Goal: Task Accomplishment & Management: Complete application form

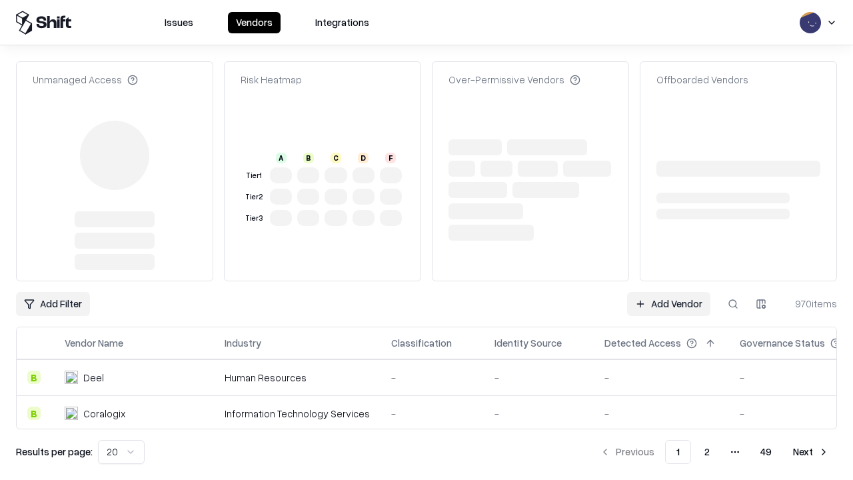
click at [668, 292] on link "Add Vendor" at bounding box center [668, 304] width 83 height 24
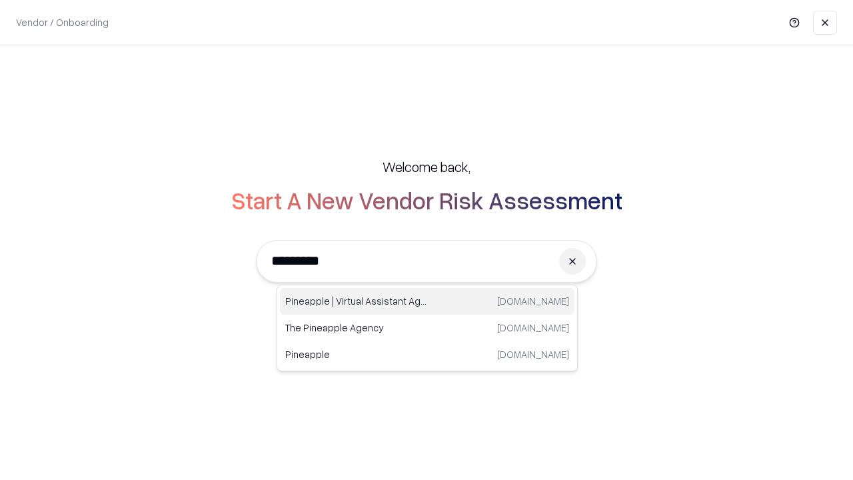
click at [427, 301] on div "Pineapple | Virtual Assistant Agency trypineapple.com" at bounding box center [427, 301] width 295 height 27
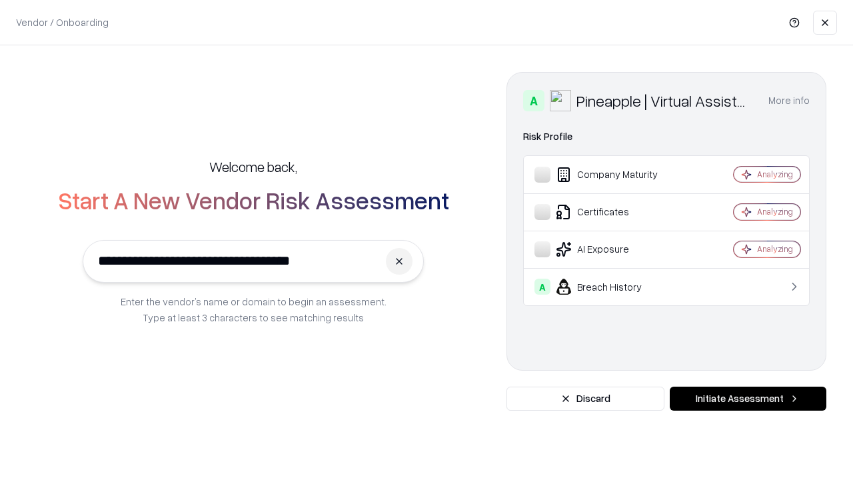
type input "**********"
click at [748, 398] on button "Initiate Assessment" at bounding box center [748, 399] width 157 height 24
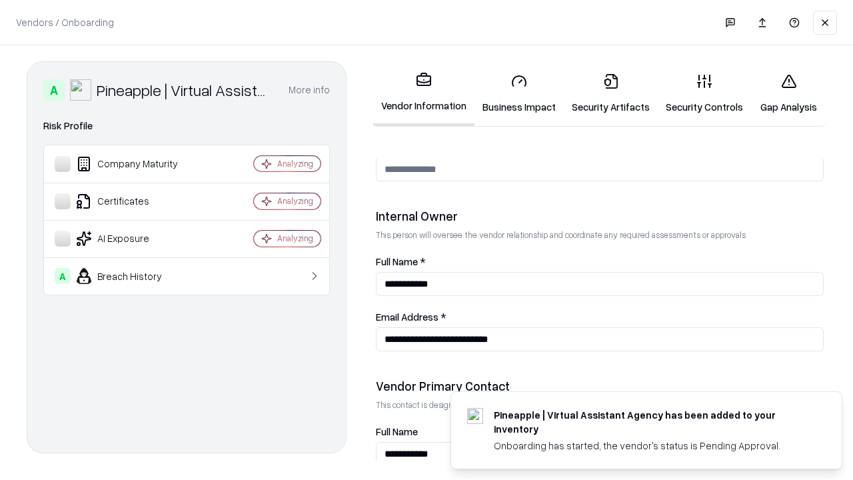
scroll to position [690, 0]
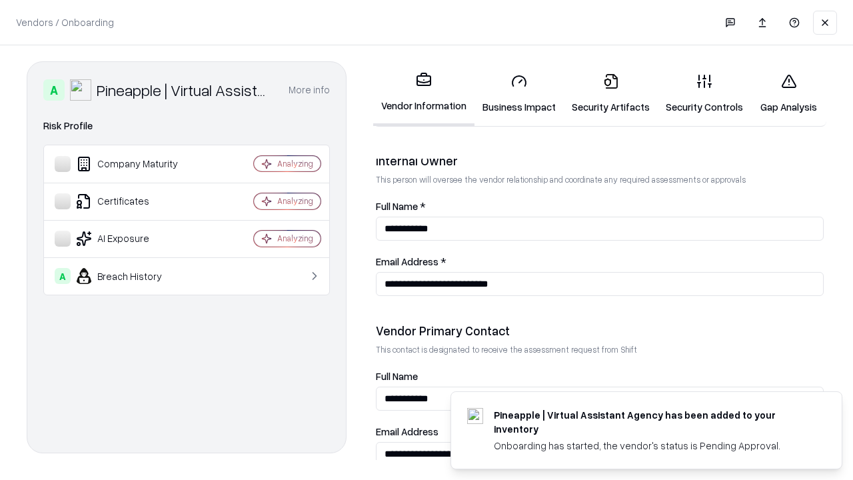
click at [519, 93] on link "Business Impact" at bounding box center [518, 94] width 89 height 62
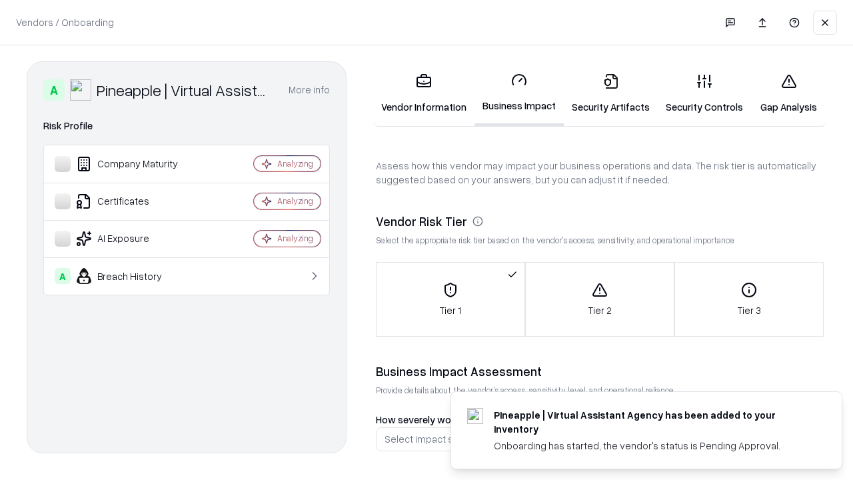
click at [610, 93] on link "Security Artifacts" at bounding box center [611, 94] width 94 height 62
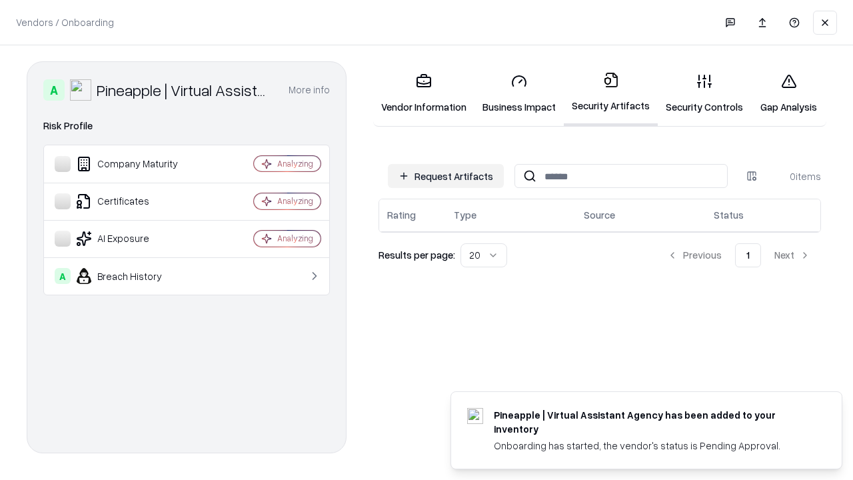
click at [446, 176] on button "Request Artifacts" at bounding box center [446, 176] width 116 height 24
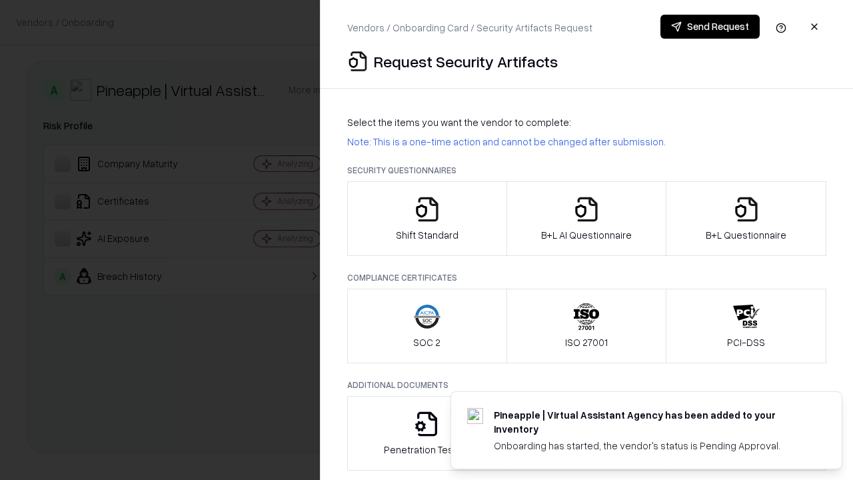
click at [426, 219] on icon "button" at bounding box center [427, 209] width 27 height 27
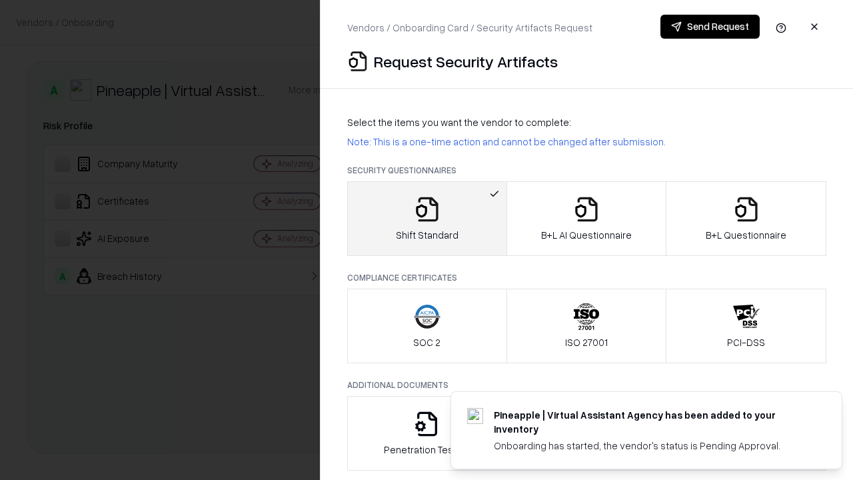
click at [710, 27] on button "Send Request" at bounding box center [709, 27] width 99 height 24
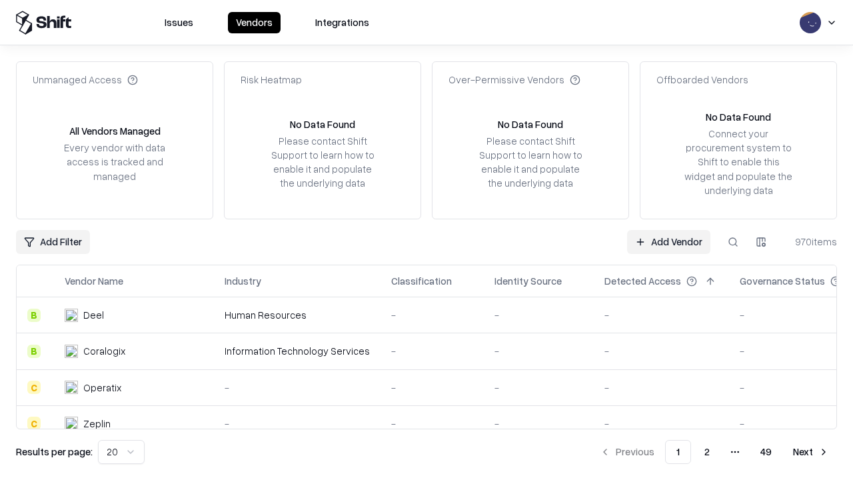
click at [733, 241] on button at bounding box center [733, 242] width 24 height 24
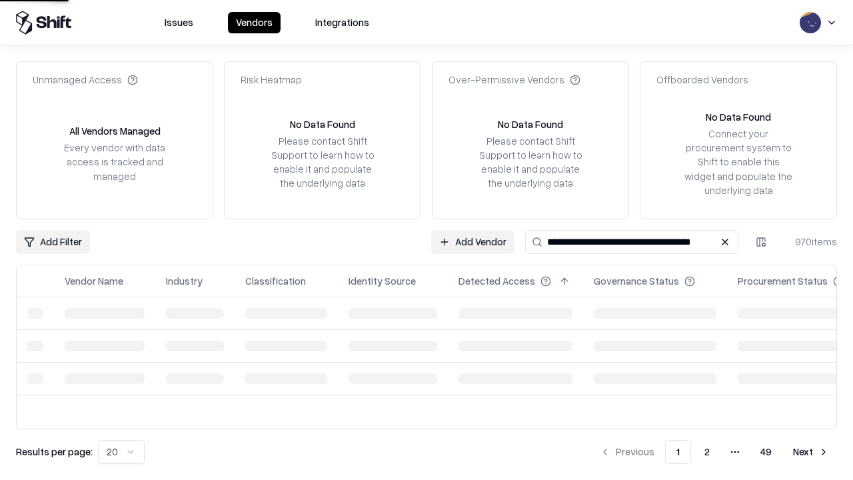
type input "**********"
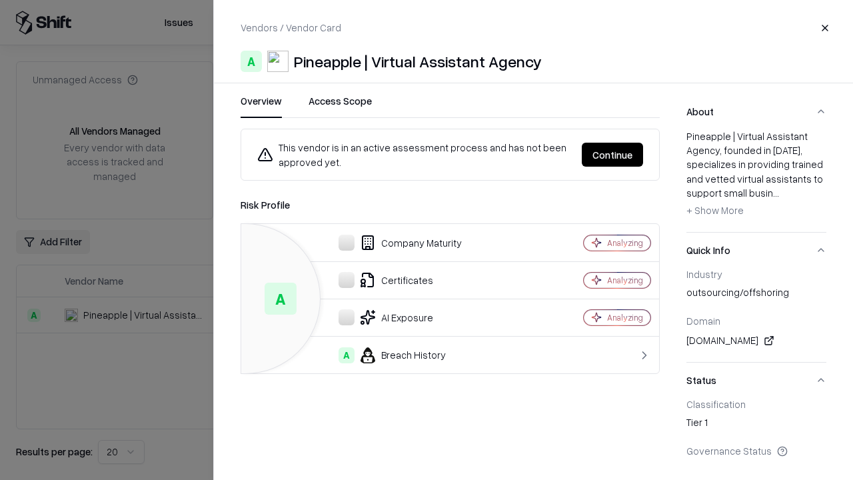
click at [612, 155] on button "Continue" at bounding box center [612, 155] width 61 height 24
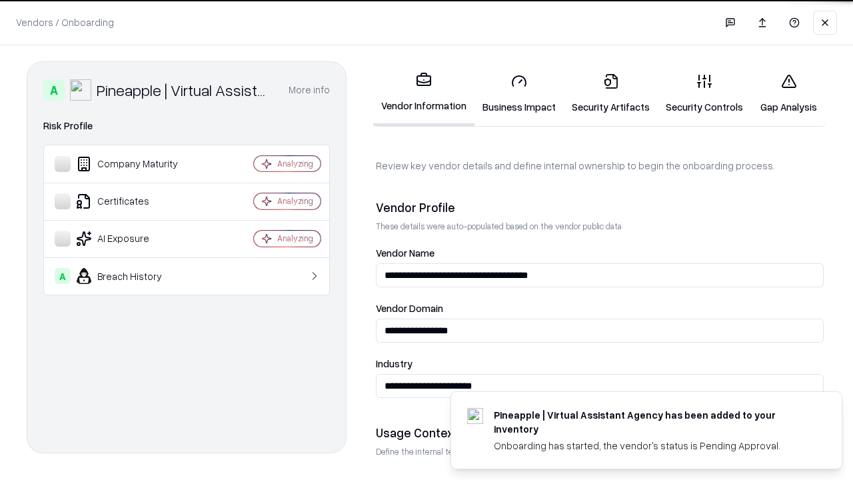
click at [610, 93] on link "Security Artifacts" at bounding box center [611, 94] width 94 height 62
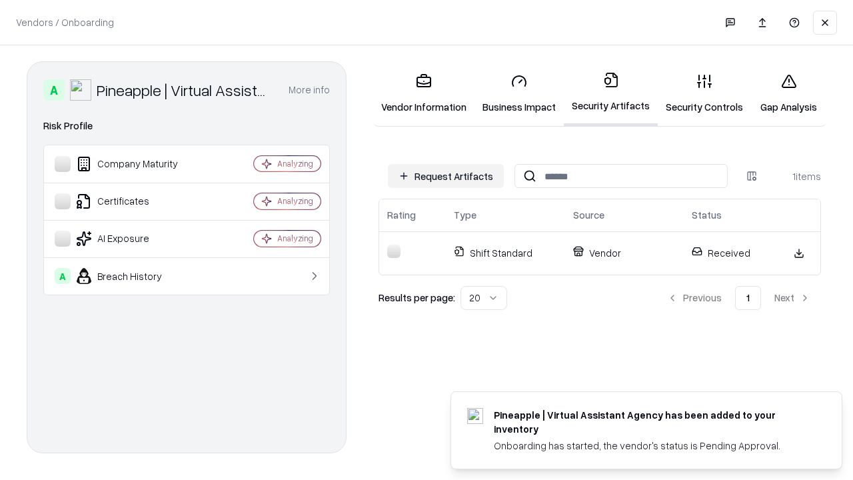
click at [788, 93] on link "Gap Analysis" at bounding box center [788, 94] width 75 height 62
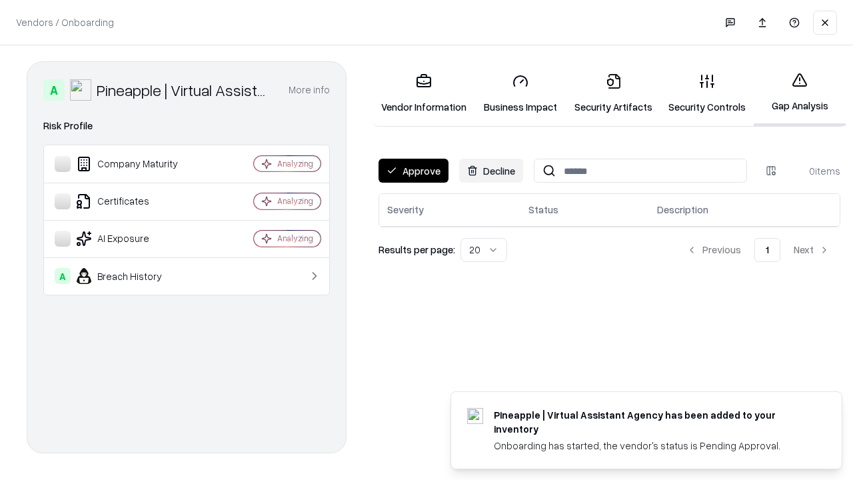
click at [413, 171] on button "Approve" at bounding box center [414, 171] width 70 height 24
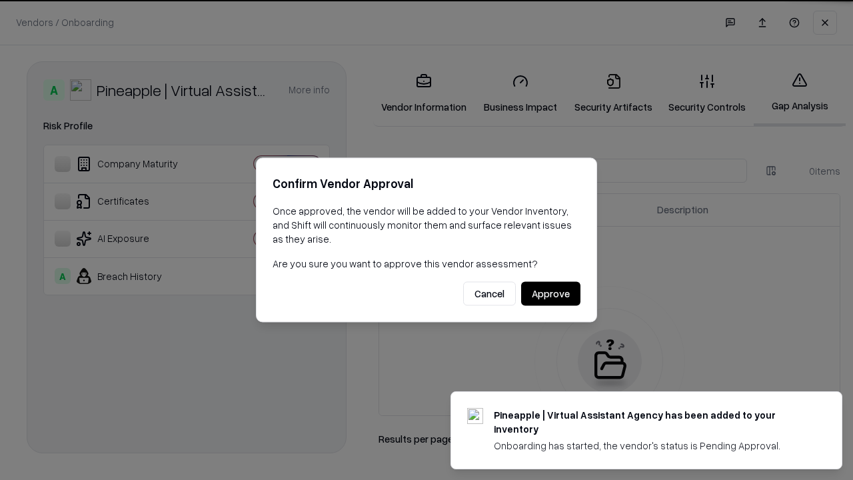
click at [550, 293] on button "Approve" at bounding box center [550, 294] width 59 height 24
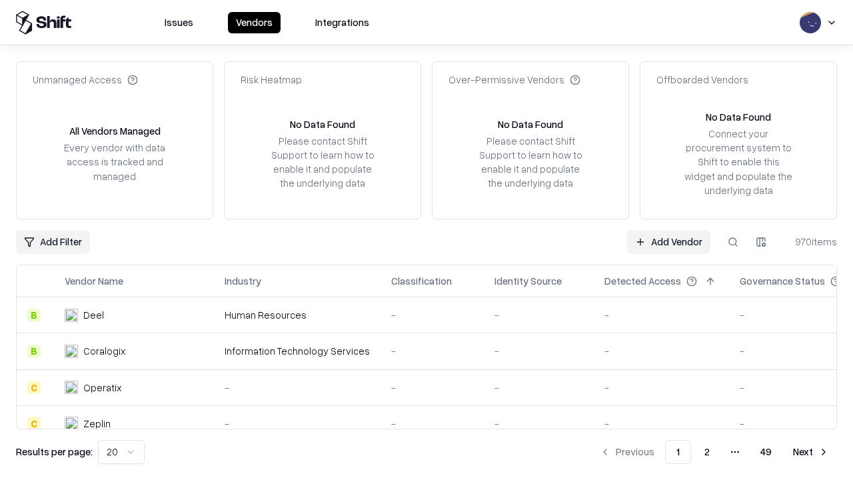
type input "**********"
click at [668, 241] on link "Add Vendor" at bounding box center [668, 242] width 83 height 24
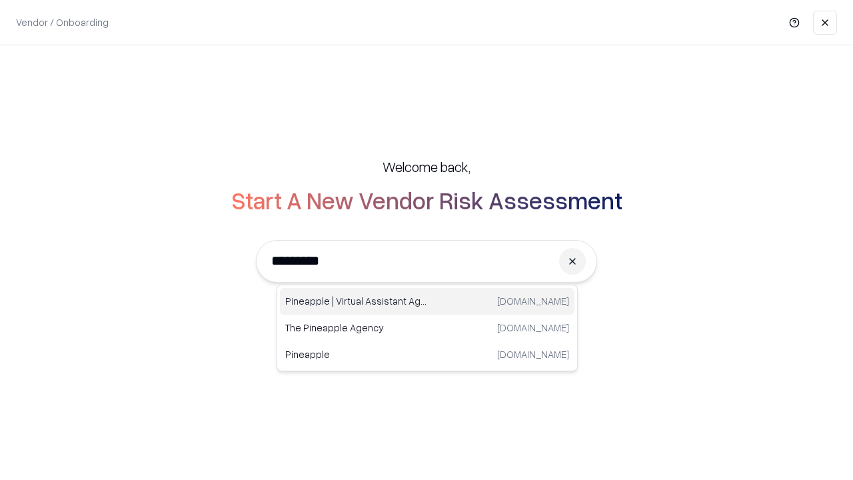
click at [427, 301] on div "Pineapple | Virtual Assistant Agency trypineapple.com" at bounding box center [427, 301] width 295 height 27
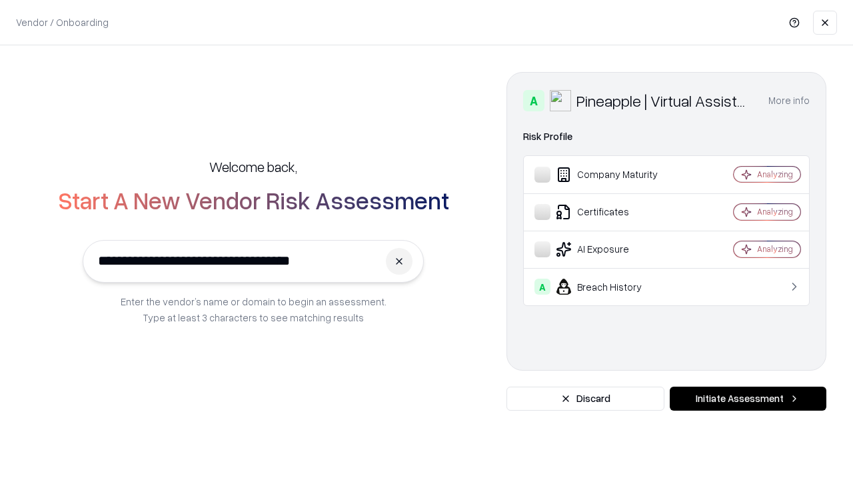
type input "**********"
click at [748, 398] on button "Initiate Assessment" at bounding box center [748, 399] width 157 height 24
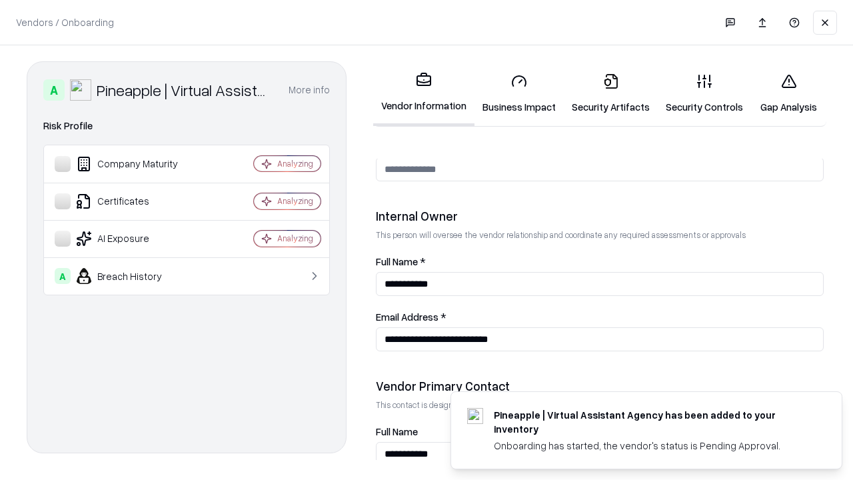
scroll to position [690, 0]
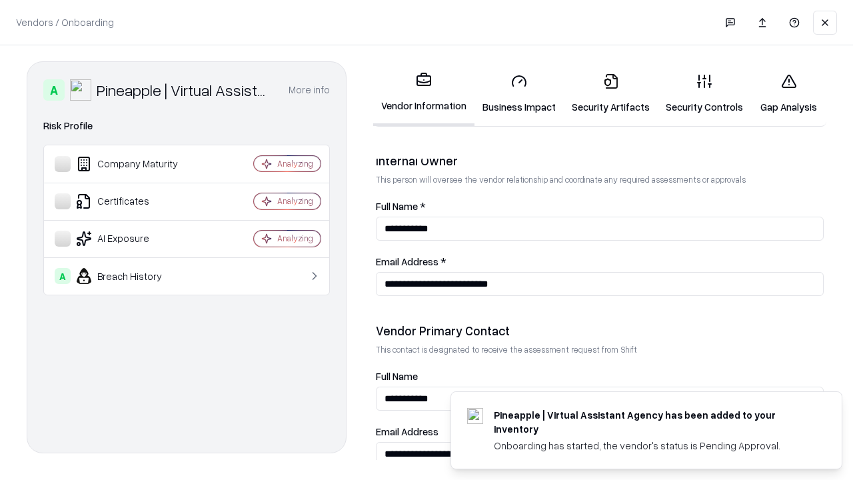
click at [788, 93] on link "Gap Analysis" at bounding box center [788, 94] width 75 height 62
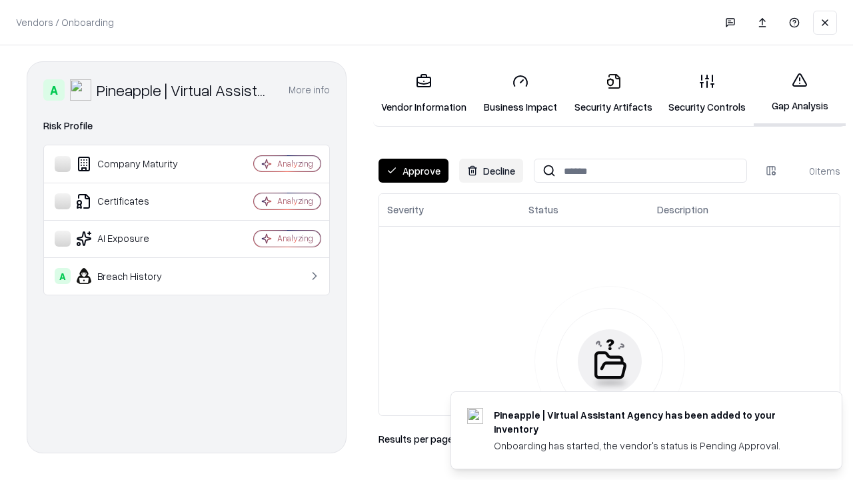
click at [413, 171] on button "Approve" at bounding box center [414, 171] width 70 height 24
